Goal: Check status

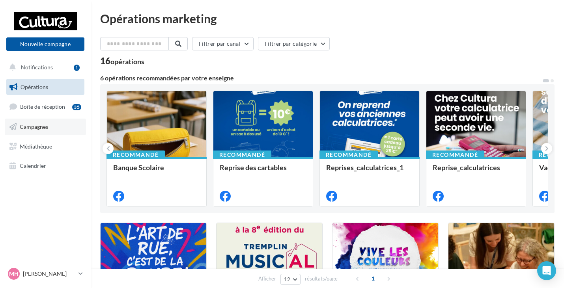
click at [53, 127] on link "Campagnes" at bounding box center [45, 127] width 81 height 17
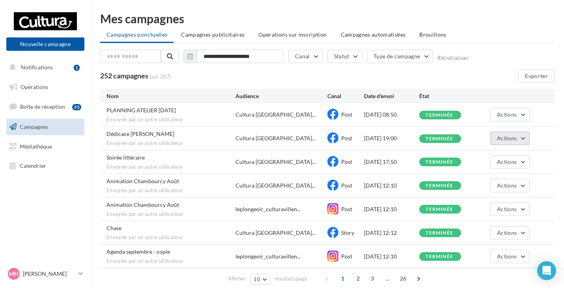
click at [499, 134] on button "Actions" at bounding box center [509, 138] width 39 height 13
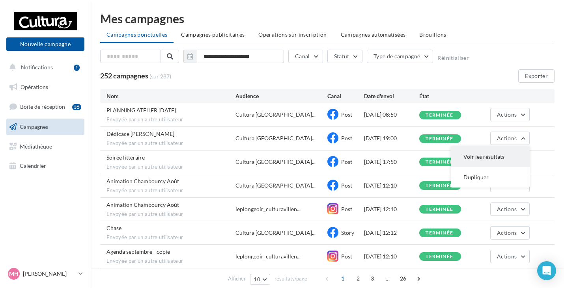
click at [483, 149] on button "Voir les résultats" at bounding box center [489, 157] width 79 height 20
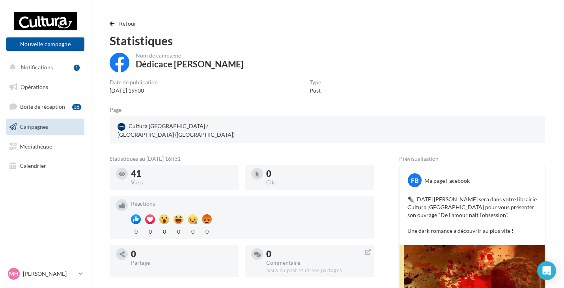
scroll to position [39, 0]
